Goal: Complete application form

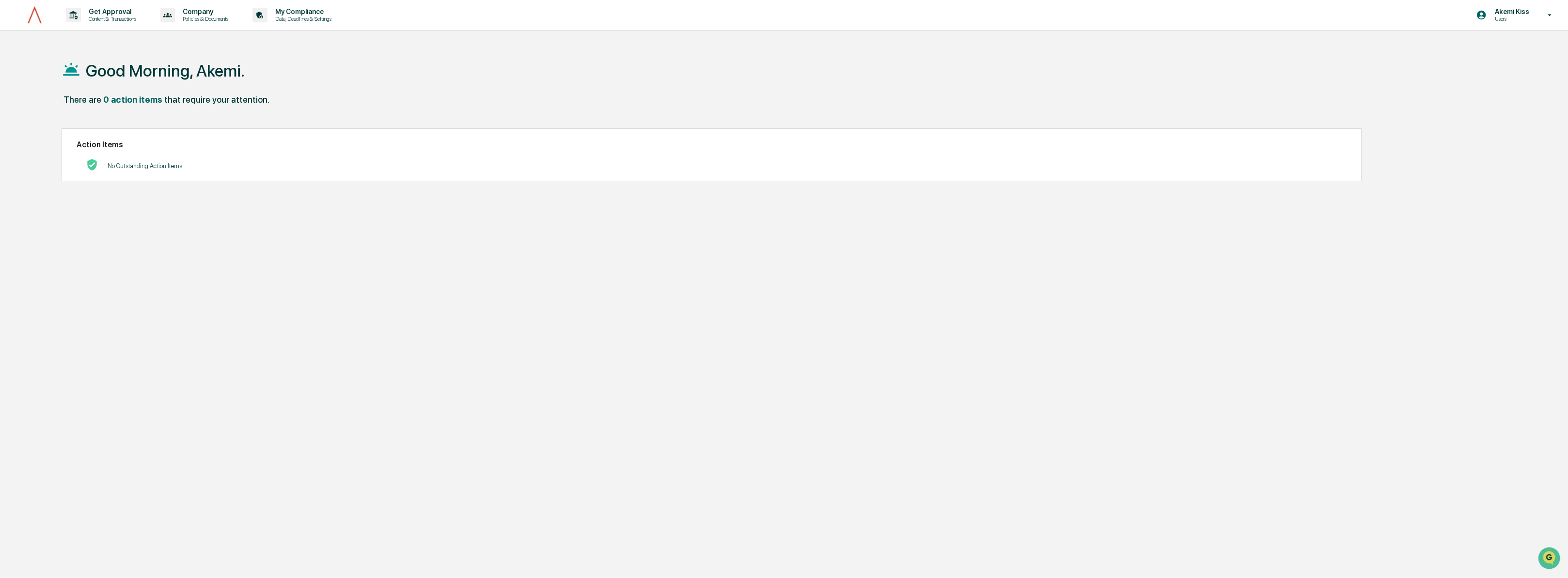
click at [156, 164] on p "No Outstanding Action Items" at bounding box center [145, 166] width 74 height 7
click at [301, 17] on p "Data, Deadlines & Settings" at bounding box center [302, 19] width 68 height 7
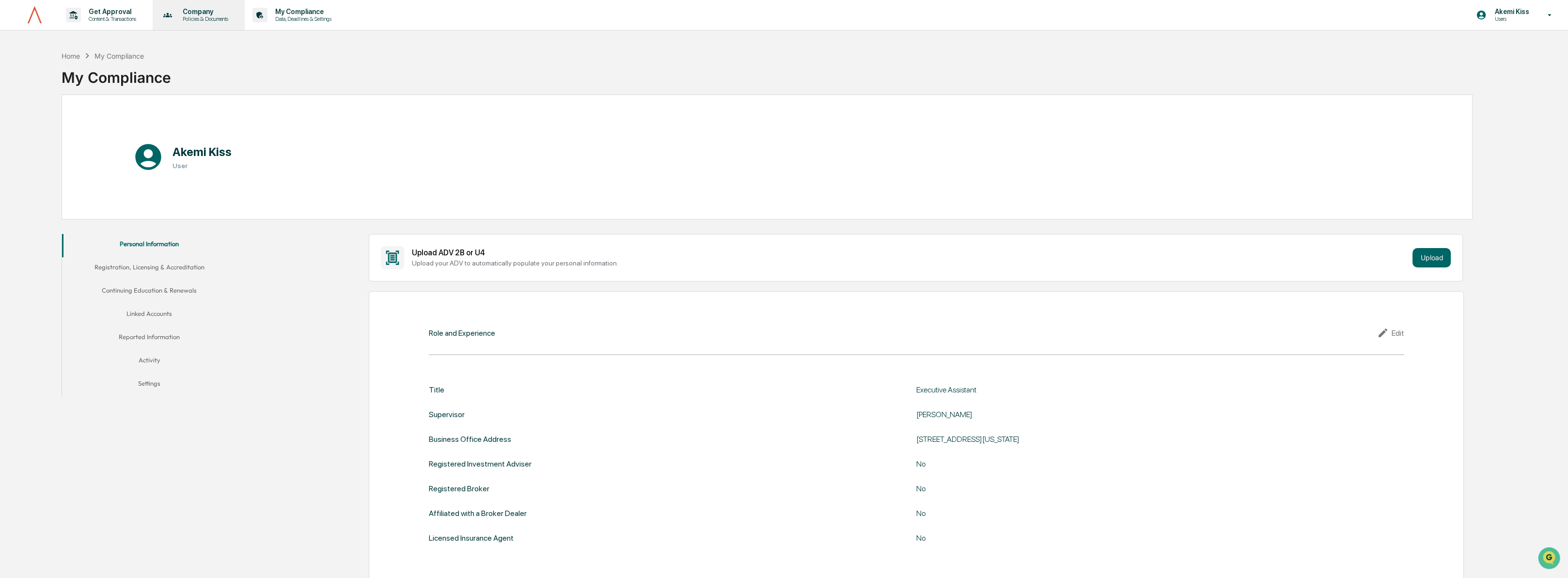
click at [217, 21] on div "Company Policies & Documents" at bounding box center [198, 15] width 83 height 30
click at [221, 69] on li "Approved Content Library" at bounding box center [219, 67] width 126 height 18
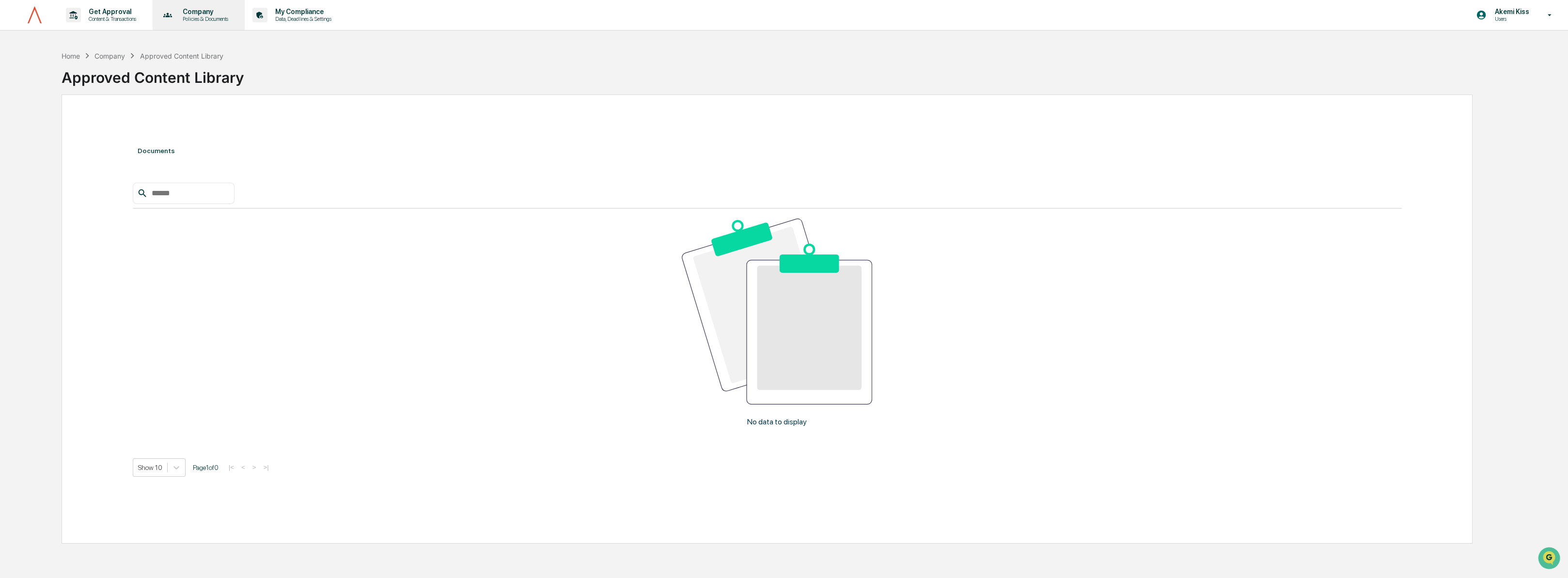
click at [199, 24] on div "Company Policies & Documents" at bounding box center [198, 15] width 83 height 30
click at [114, 34] on div at bounding box center [787, 289] width 1573 height 578
click at [110, 23] on div "Get Approval Content & Transactions" at bounding box center [104, 15] width 85 height 30
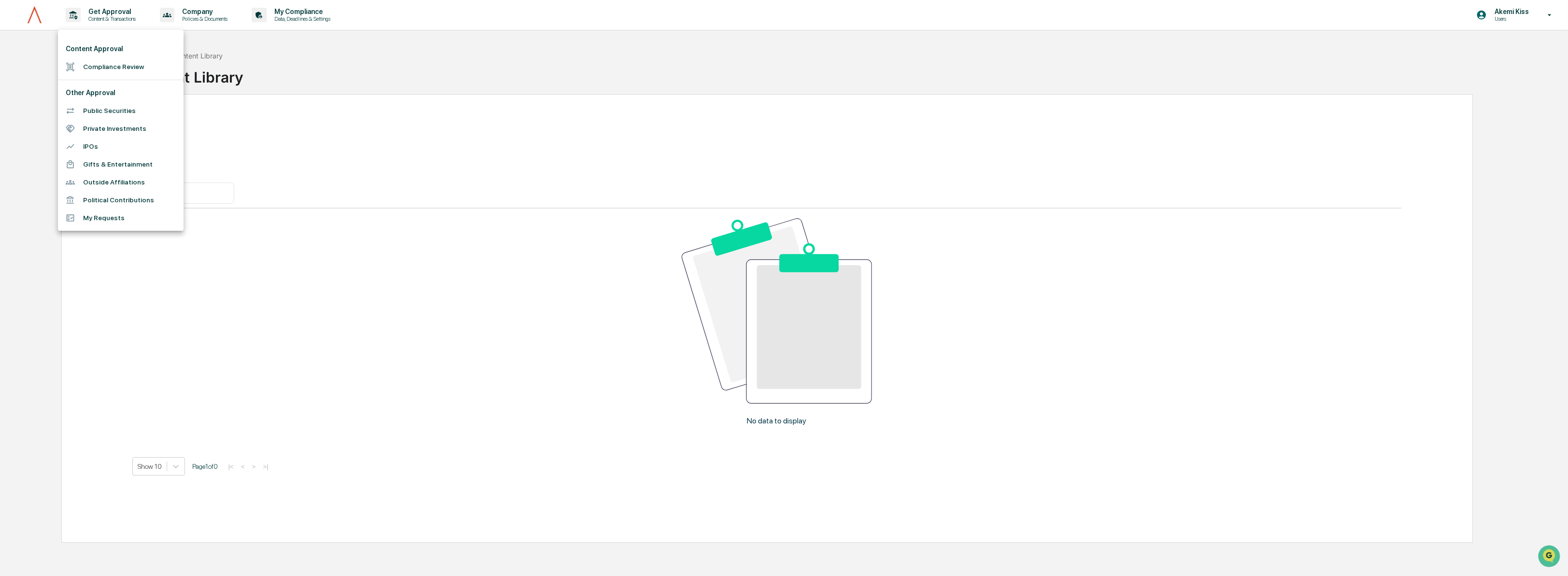
click at [111, 215] on li "My Requests" at bounding box center [120, 218] width 125 height 18
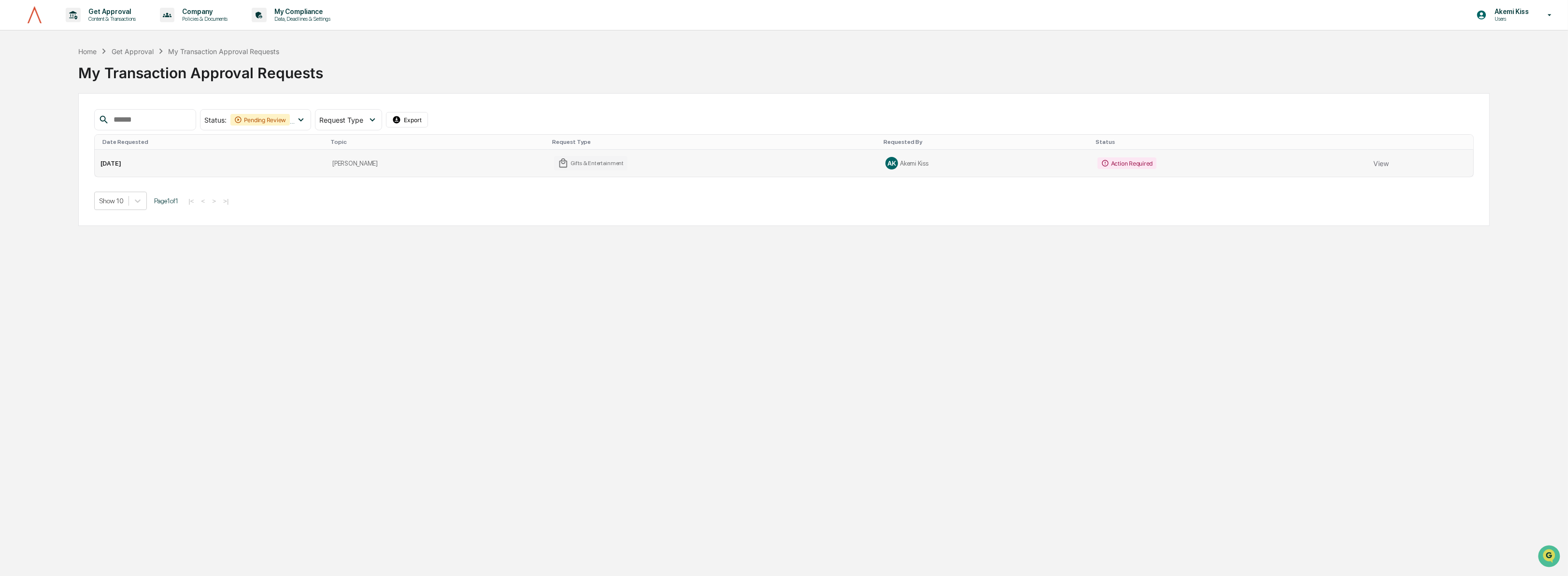
click at [1114, 163] on div "Action Required" at bounding box center [1126, 164] width 59 height 12
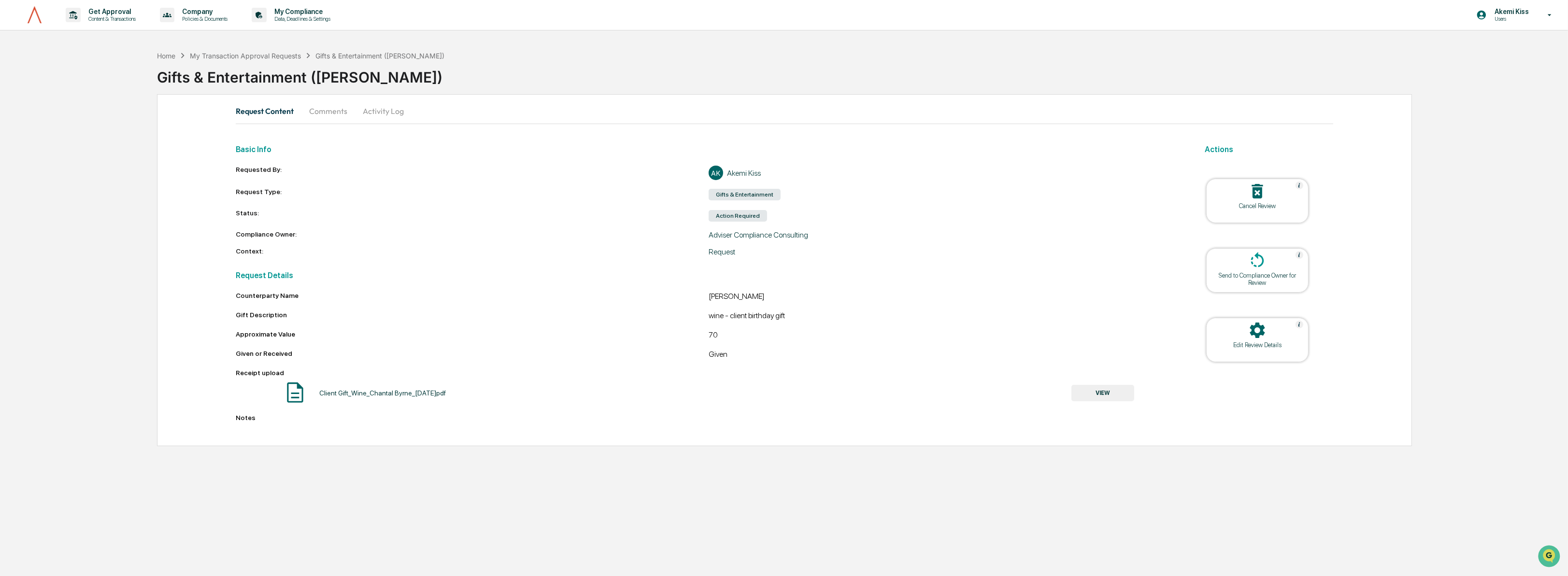
click at [1254, 339] on icon at bounding box center [1257, 330] width 20 height 20
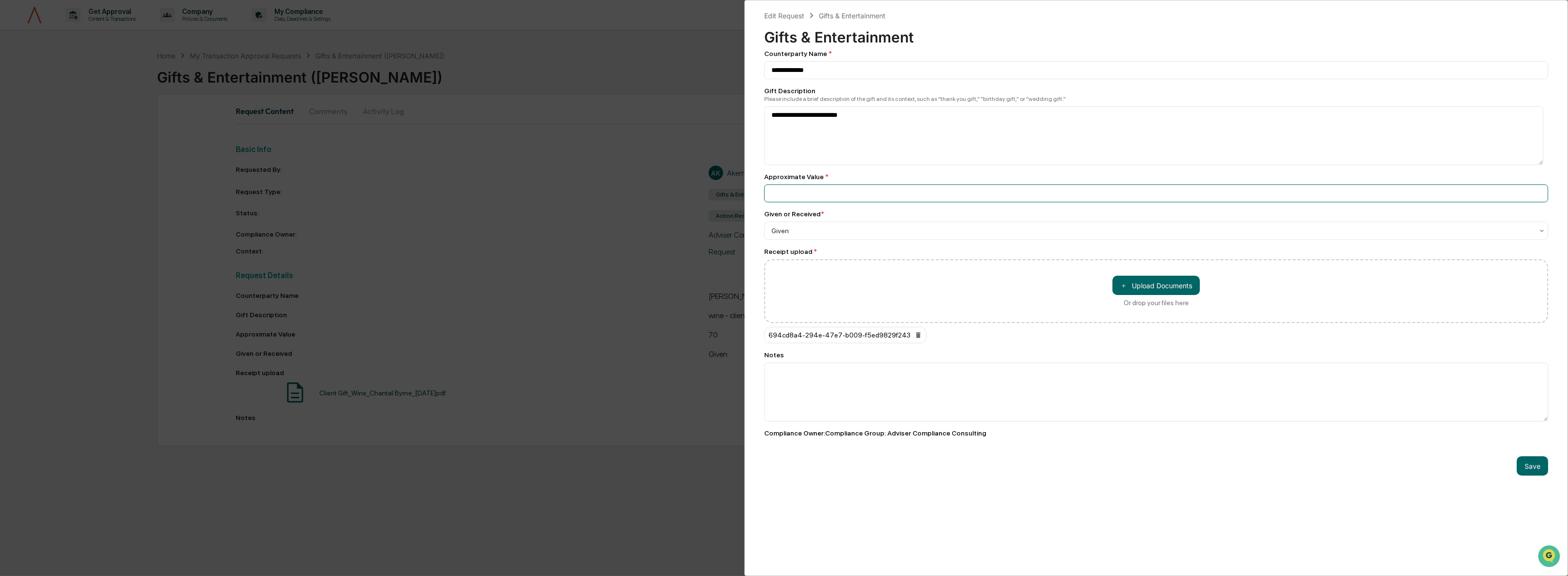
drag, startPoint x: 758, startPoint y: 196, endPoint x: 659, endPoint y: 201, distance: 99.1
click at [660, 204] on div "**********" at bounding box center [784, 288] width 1568 height 576
click at [808, 389] on textarea at bounding box center [1156, 392] width 784 height 59
click at [828, 191] on input "number" at bounding box center [1156, 193] width 784 height 18
type input "******"
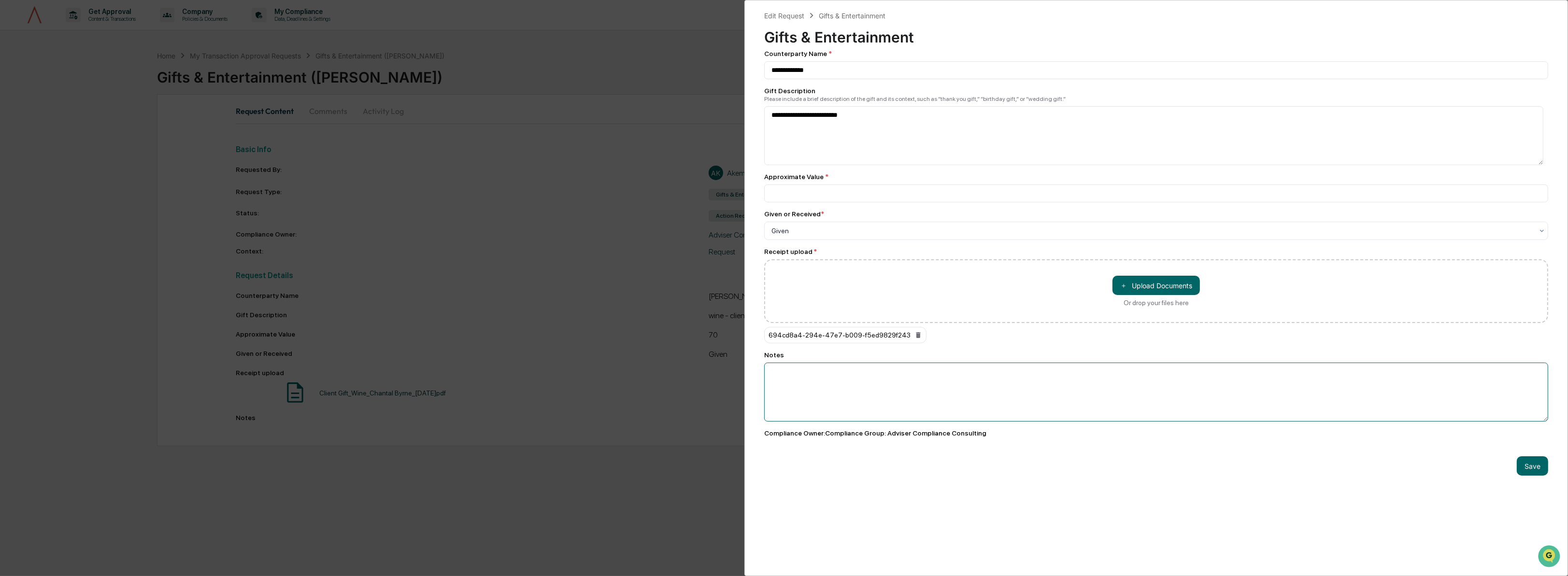
drag, startPoint x: 840, startPoint y: 400, endPoint x: 839, endPoint y: 405, distance: 5.1
click at [839, 404] on textarea at bounding box center [1156, 392] width 784 height 59
type textarea "**********"
click at [1528, 474] on button "Save" at bounding box center [1532, 466] width 32 height 20
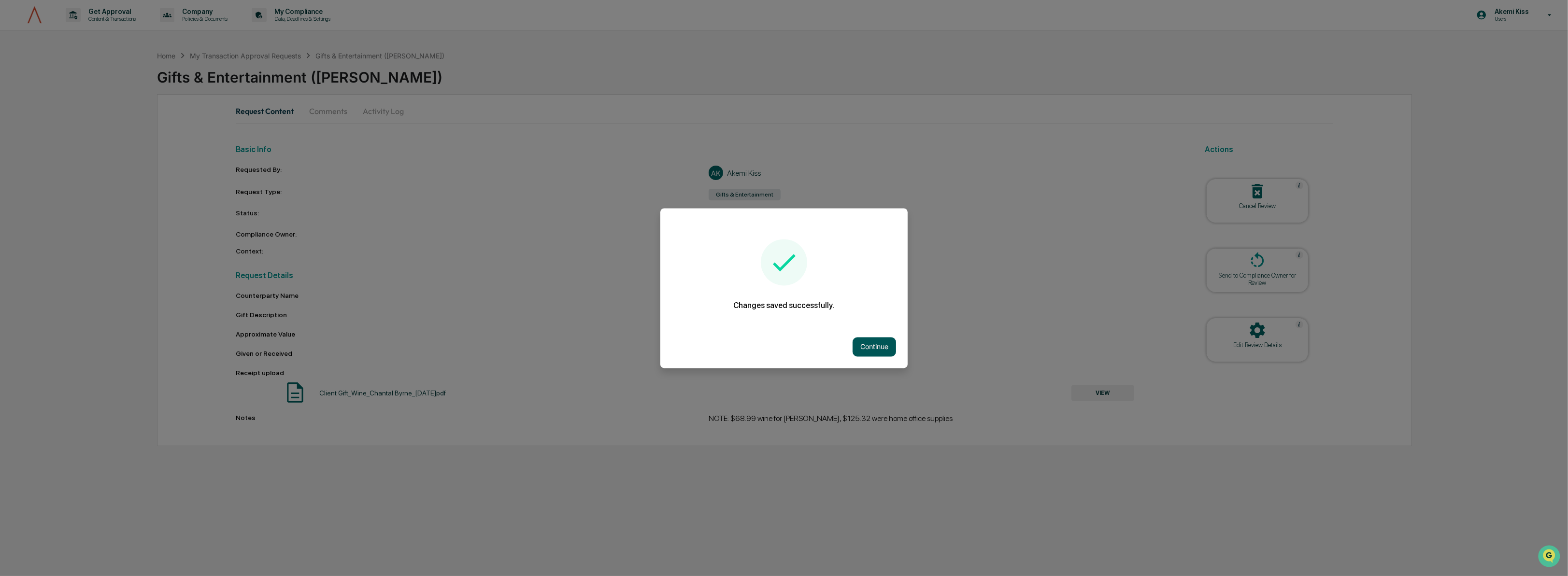
click at [864, 343] on button "Continue" at bounding box center [874, 346] width 44 height 20
